Goal: Information Seeking & Learning: Learn about a topic

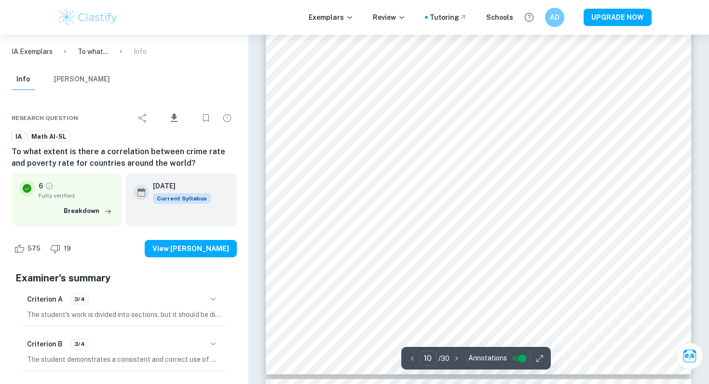
scroll to position [5420, 0]
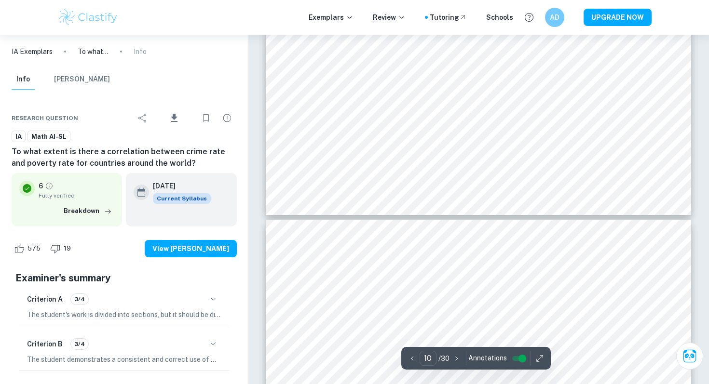
type input "9"
